Goal: Communication & Community: Answer question/provide support

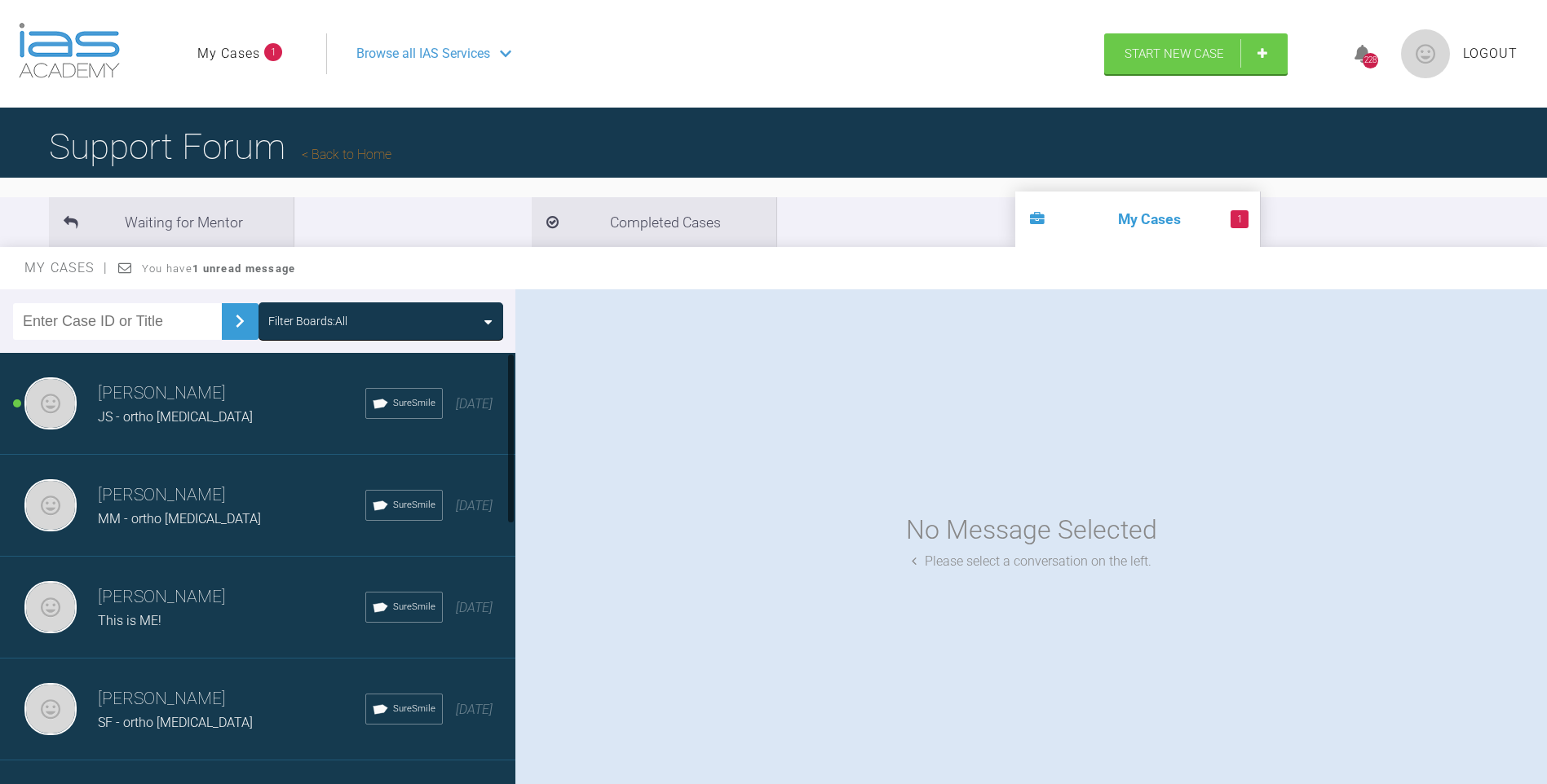
click at [157, 418] on span "JS - ortho [MEDICAL_DATA]" at bounding box center [175, 417] width 155 height 16
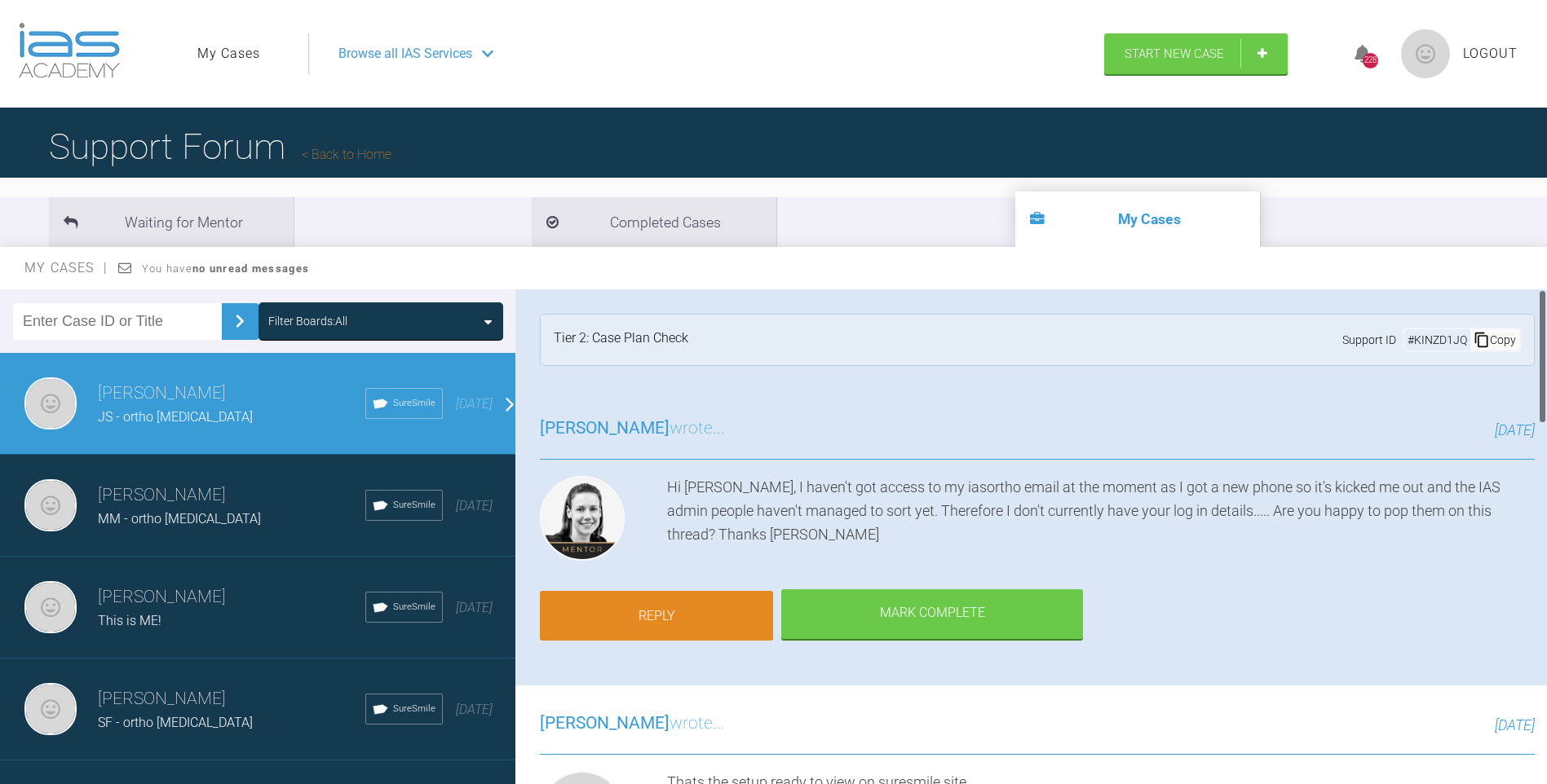
click at [702, 607] on link "Reply" at bounding box center [656, 616] width 234 height 50
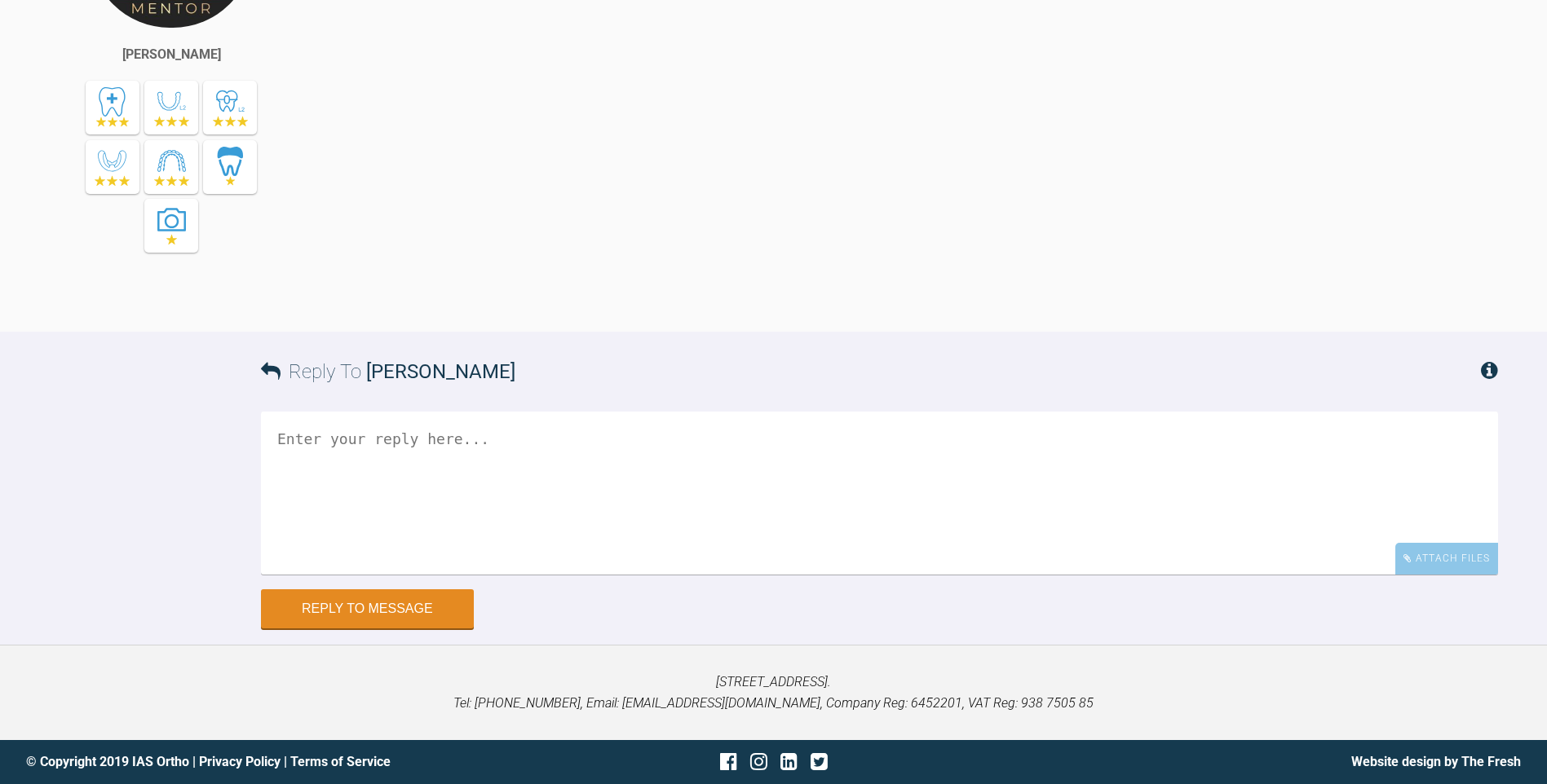
scroll to position [2826, 0]
click at [598, 483] on textarea at bounding box center [879, 493] width 1236 height 163
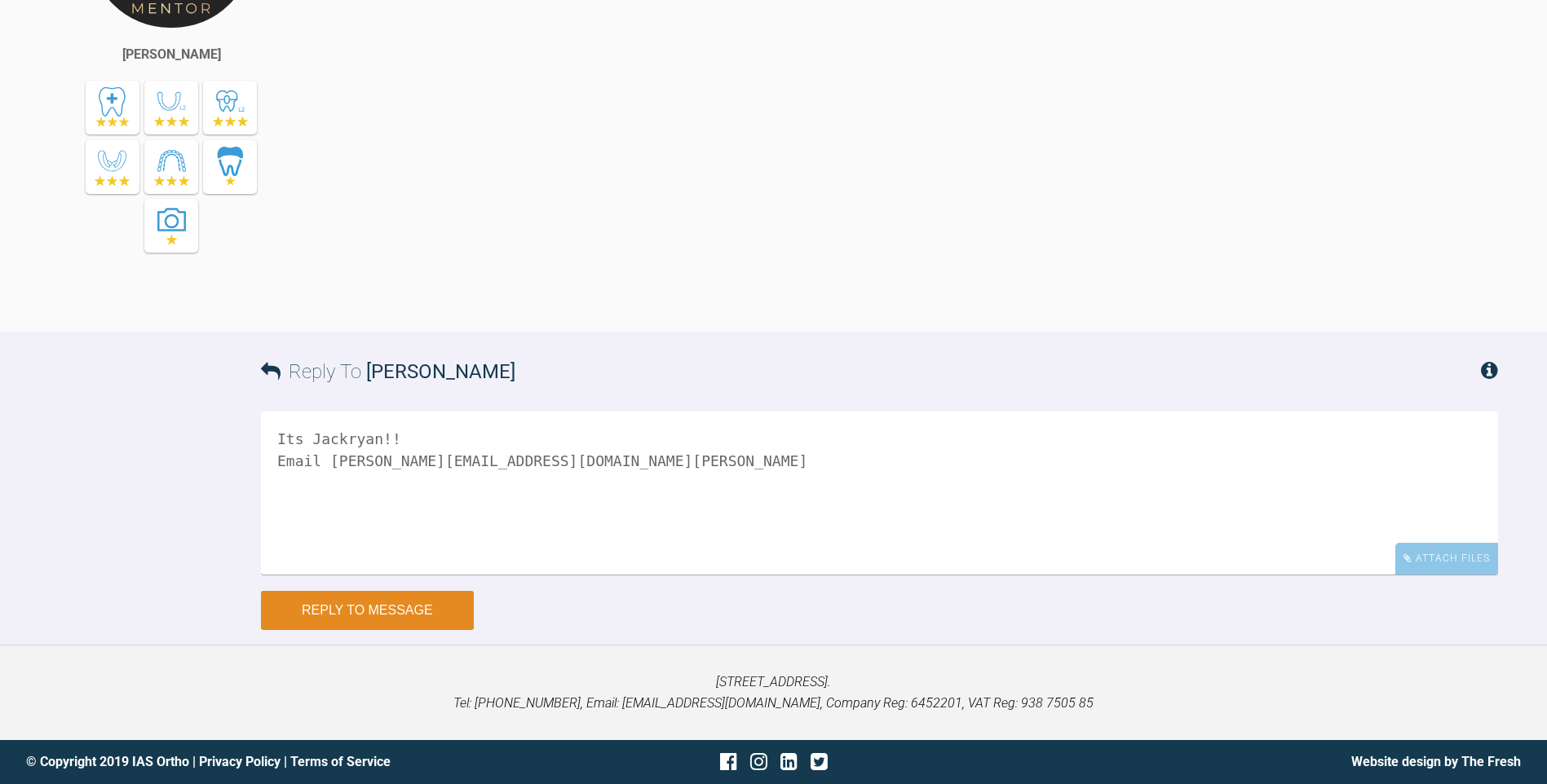
type textarea "Its Jackryan!! Email [PERSON_NAME][EMAIL_ADDRESS][DOMAIN_NAME][PERSON_NAME]"
click at [426, 623] on button "Reply to Message" at bounding box center [367, 610] width 213 height 39
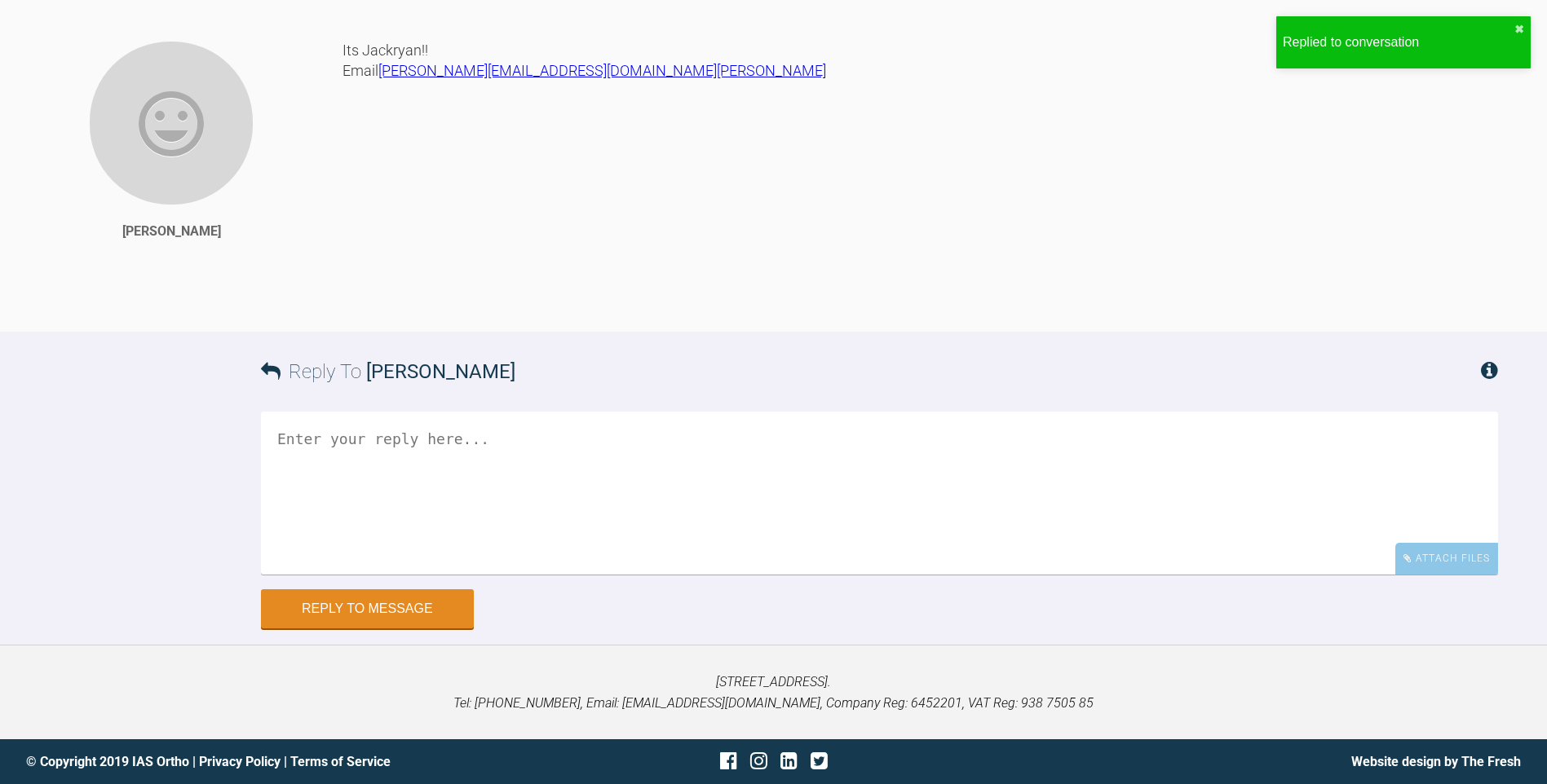
scroll to position [3271, 0]
